Goal: Ask a question

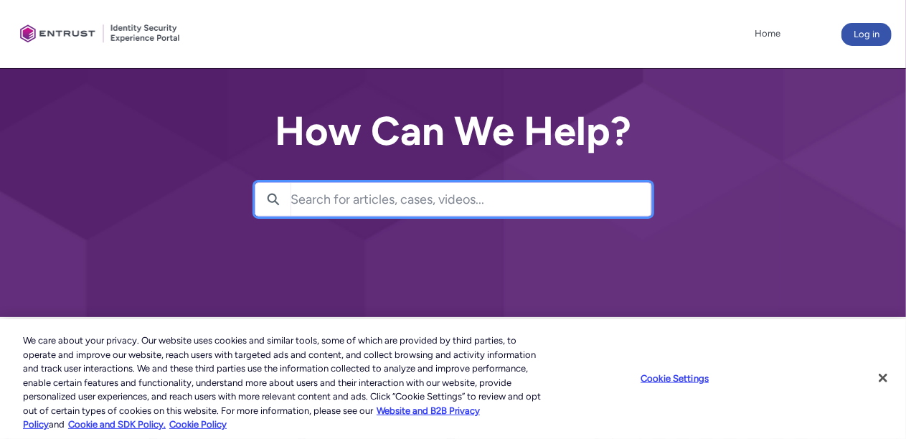
click at [334, 216] on input "Search for articles, cases, videos..." at bounding box center [471, 199] width 360 height 33
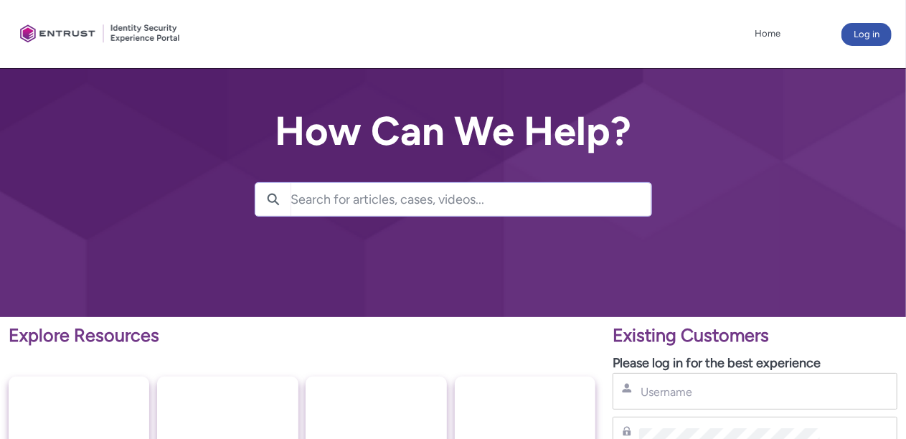
scroll to position [384, 0]
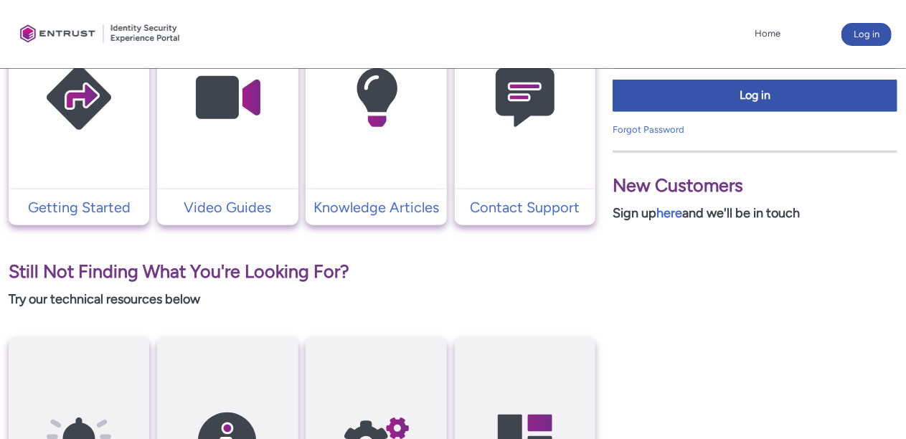
click at [521, 175] on img at bounding box center [525, 98] width 136 height 154
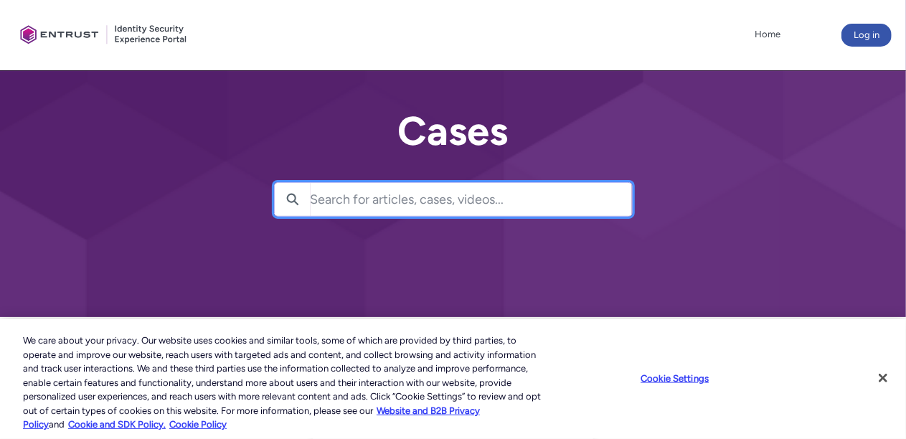
click at [513, 216] on input "Search for articles, cases, videos..." at bounding box center [470, 199] width 321 height 33
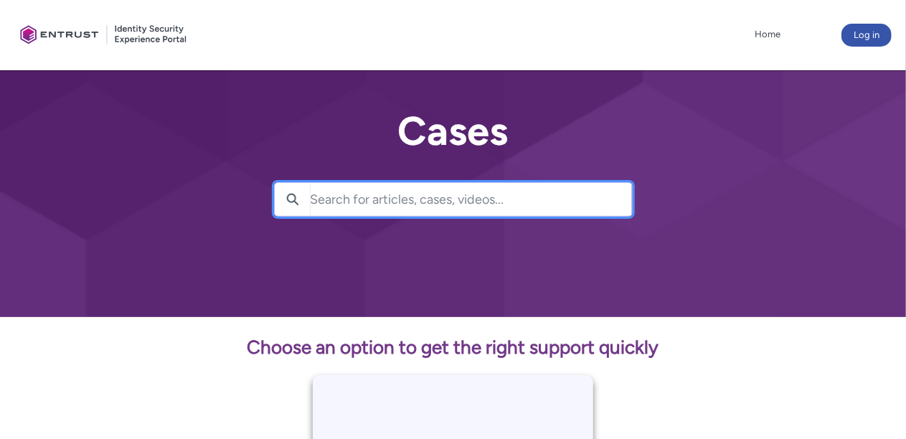
click at [318, 216] on input "Search for articles, cases, videos..." at bounding box center [470, 199] width 321 height 33
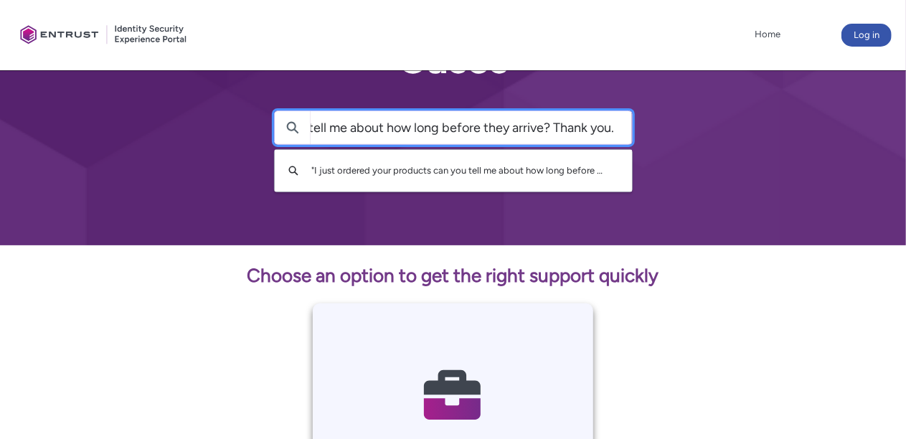
scroll to position [72, 0]
type input "I just ordered your products can you tell me about how long before they arrive?…"
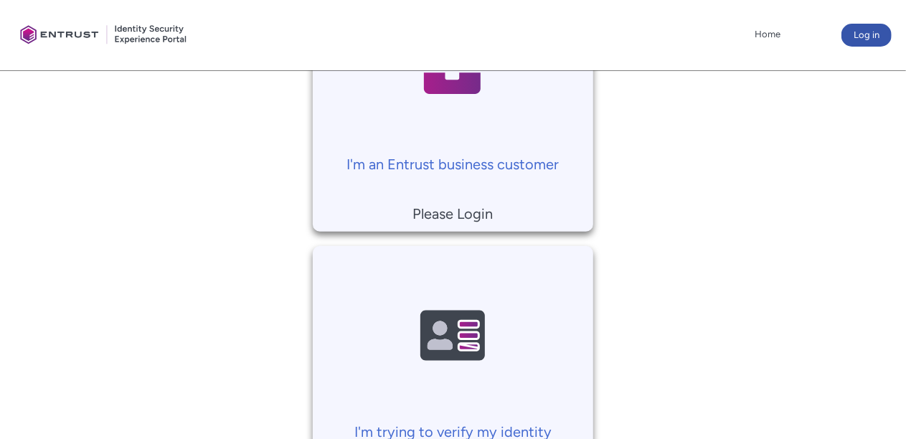
scroll to position [430, 0]
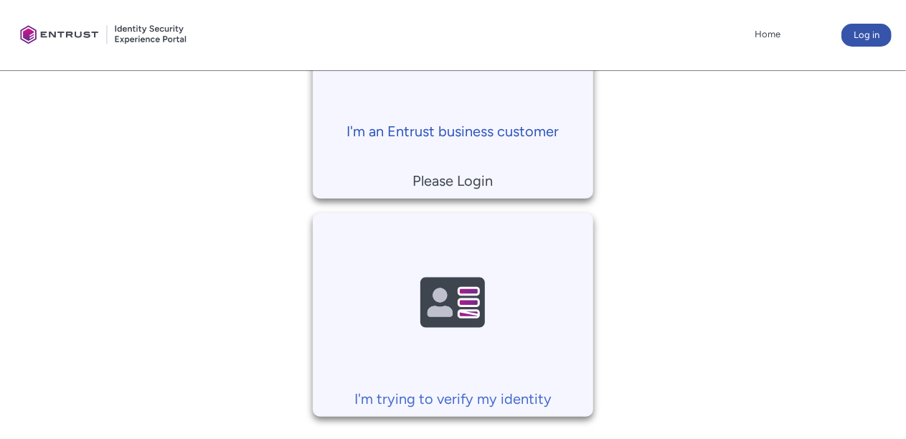
click at [499, 142] on p "I'm an Entrust business customer" at bounding box center [453, 131] width 266 height 22
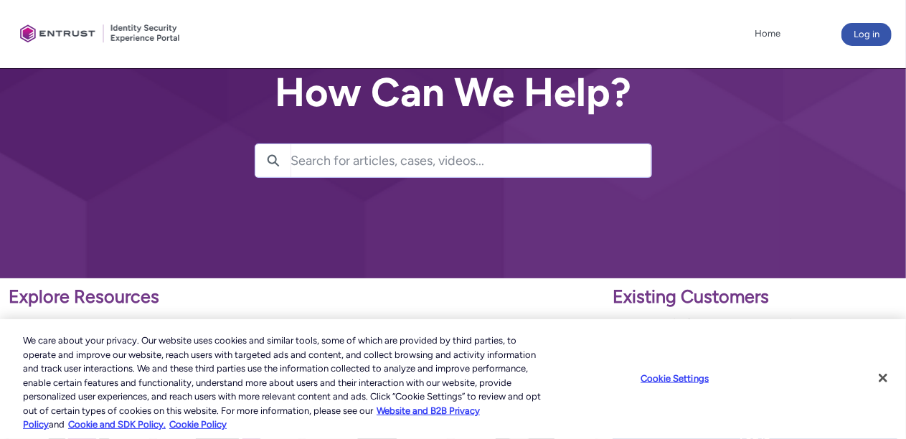
scroll to position [72, 0]
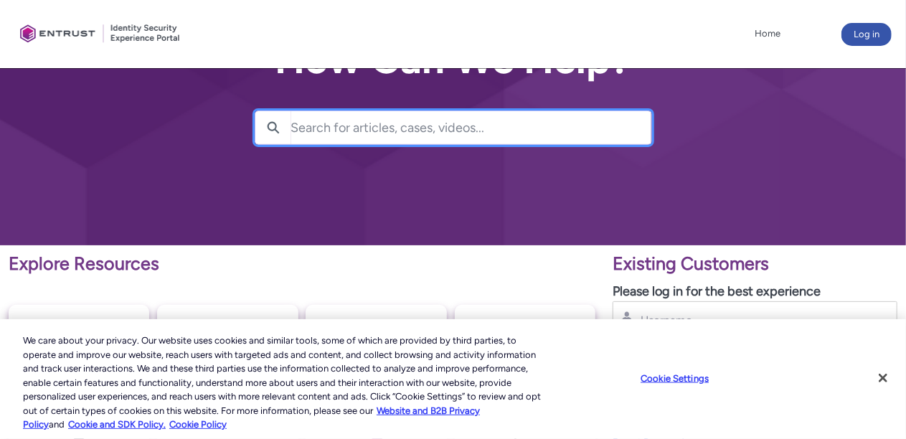
click at [310, 144] on input "Search for articles, cases, videos..." at bounding box center [471, 127] width 360 height 33
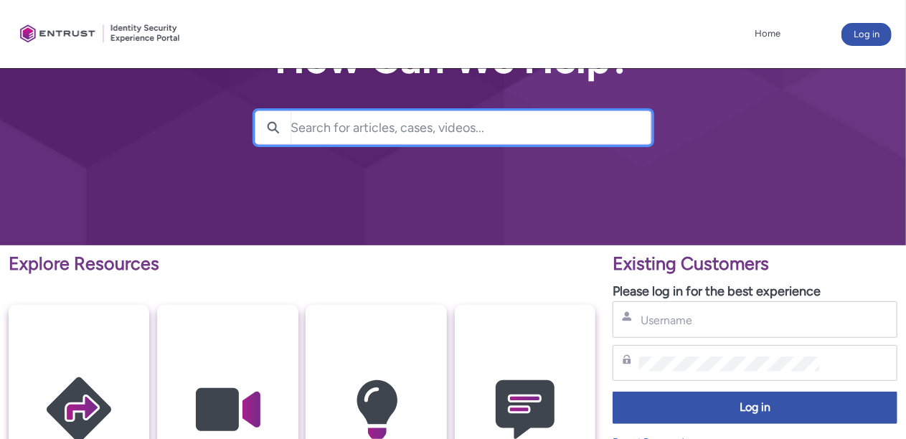
click at [297, 144] on input "Search for articles, cases, videos..." at bounding box center [471, 127] width 360 height 33
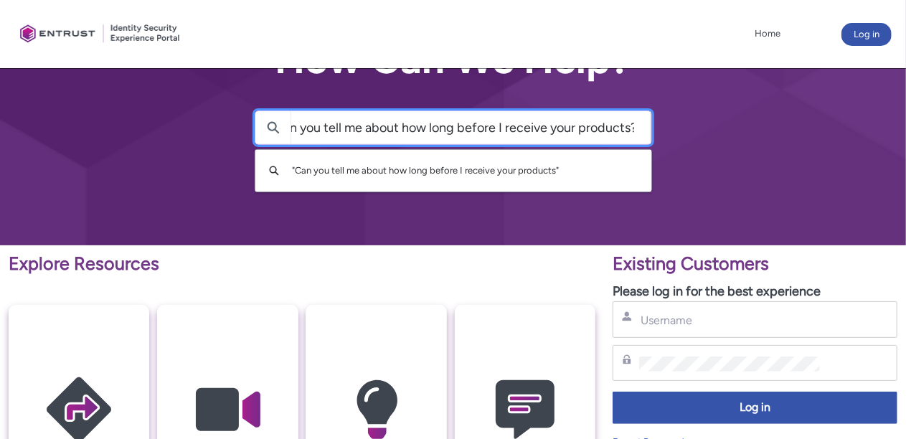
scroll to position [0, 23]
type input "Can you tell me about how long before I receive your products?"
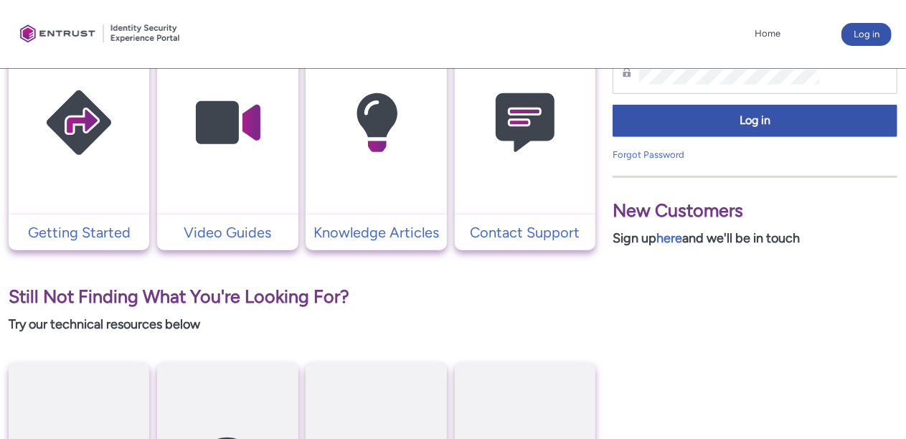
scroll to position [350, 0]
